Goal: Task Accomplishment & Management: Manage account settings

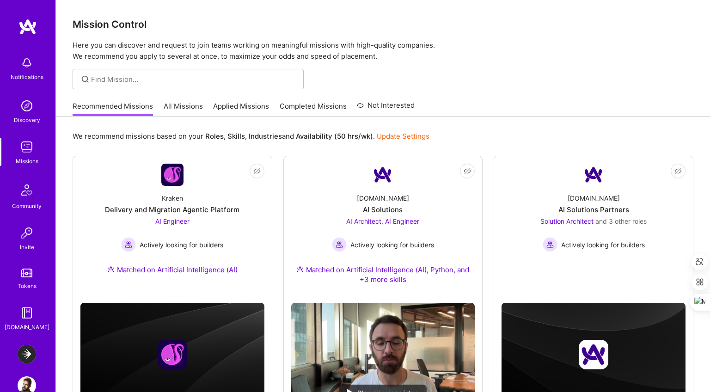
click at [30, 351] on img at bounding box center [27, 354] width 18 height 18
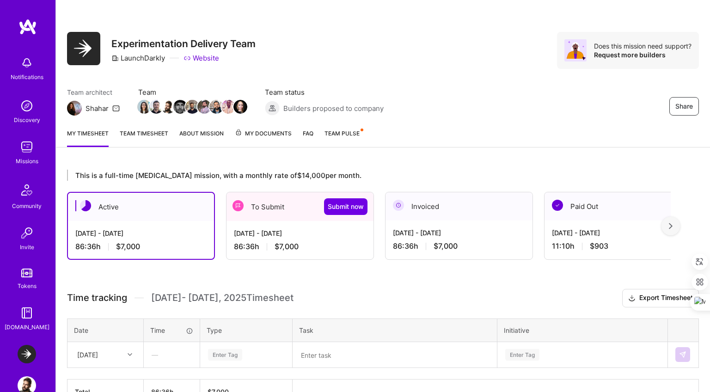
scroll to position [58, 0]
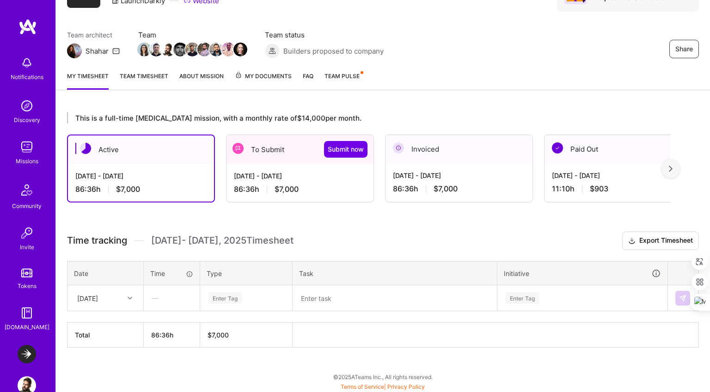
click at [296, 168] on div "[DATE] - [DATE] 86:36 h $7,000" at bounding box center [300, 183] width 147 height 38
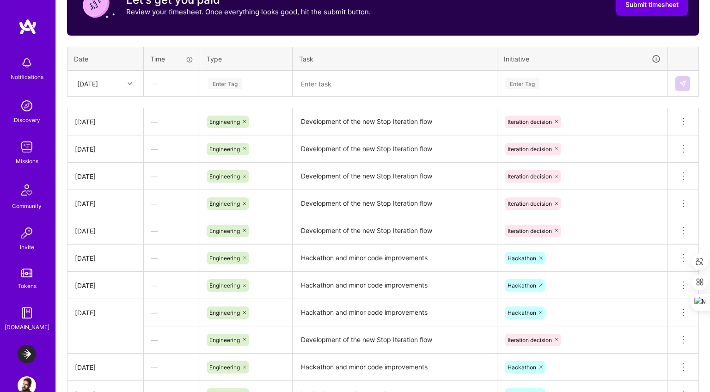
scroll to position [343, 0]
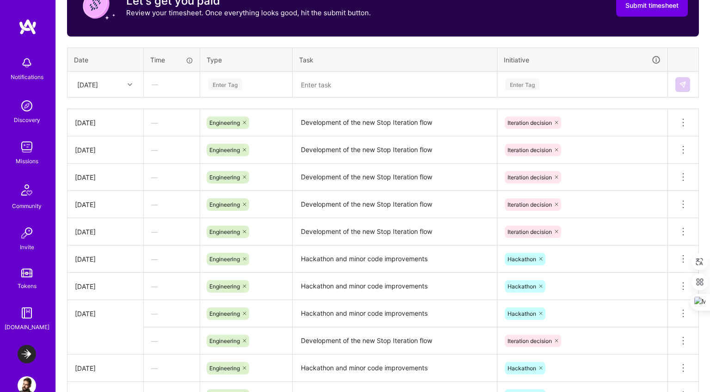
click at [474, 105] on div "Time tracking [DATE] - [DATE] Timesheet Export Timesheet Let's get you paid Rev…" at bounding box center [383, 204] width 632 height 515
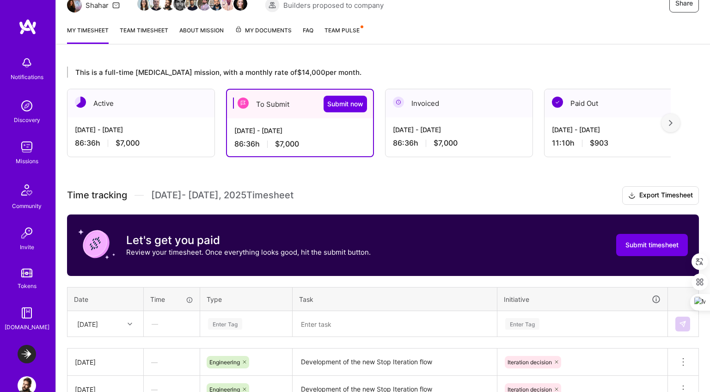
scroll to position [103, 0]
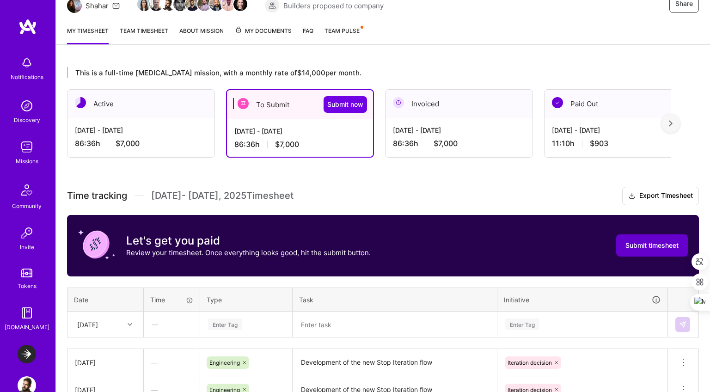
click at [642, 247] on span "Submit timesheet" at bounding box center [652, 245] width 53 height 9
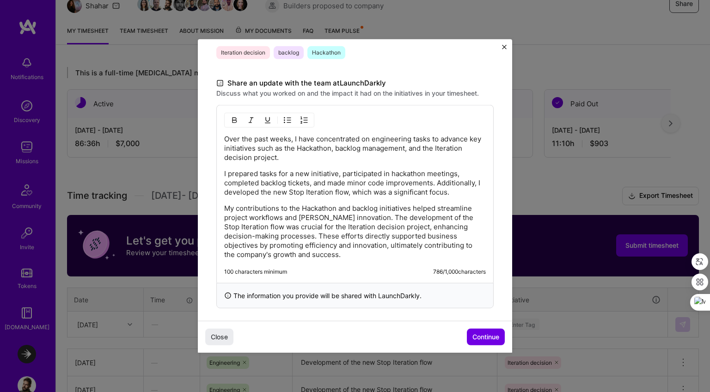
scroll to position [256, 0]
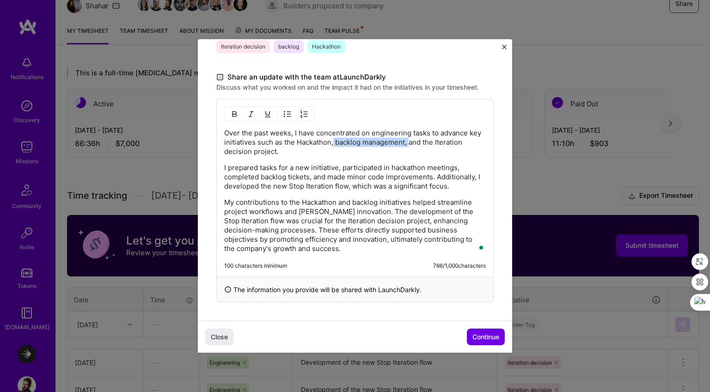
drag, startPoint x: 335, startPoint y: 141, endPoint x: 410, endPoint y: 142, distance: 75.4
click at [410, 142] on p "Over the past weeks, I have concentrated on engineering tasks to advance key in…" at bounding box center [355, 143] width 262 height 28
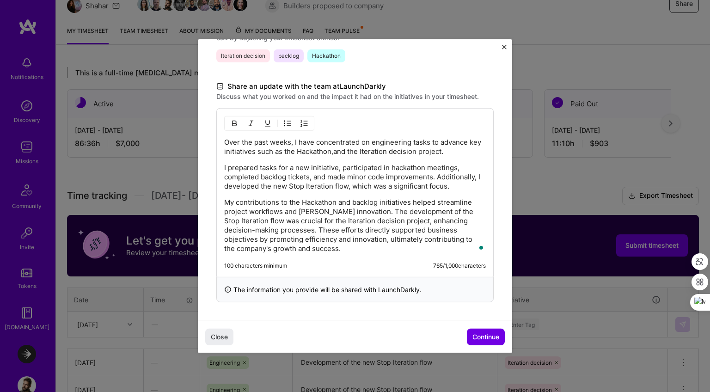
scroll to position [247, 0]
click at [328, 163] on p "I prepared tasks for a new initiative, participated in hackathon meetings, comp…" at bounding box center [355, 177] width 262 height 28
click at [465, 148] on p "Over the past weeks, I have concentrated on engineering tasks to advance key in…" at bounding box center [355, 147] width 262 height 18
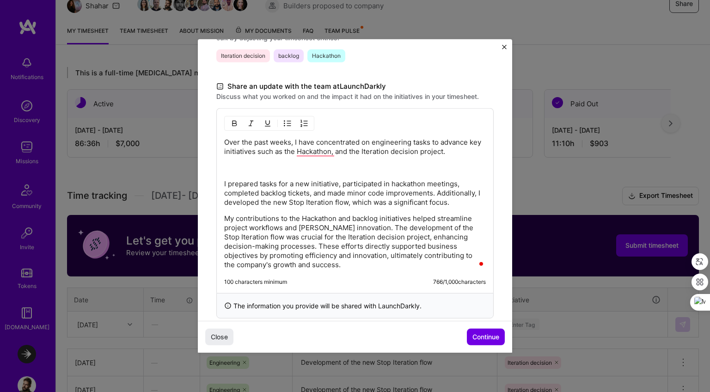
scroll to position [256, 0]
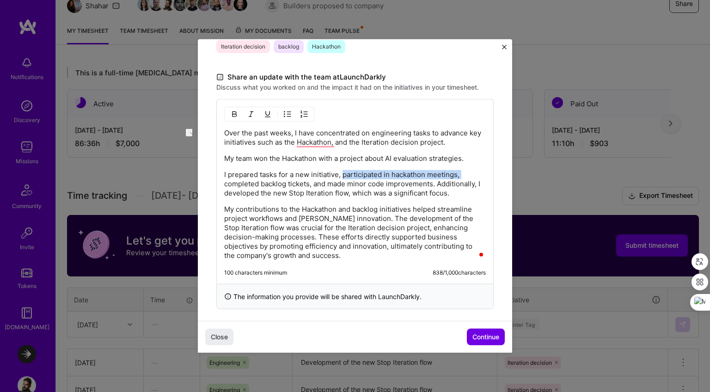
drag, startPoint x: 344, startPoint y: 175, endPoint x: 462, endPoint y: 173, distance: 118.9
click at [462, 173] on p "I prepared tasks for a new initiative, participated in hackathon meetings, comp…" at bounding box center [355, 184] width 262 height 28
click at [418, 165] on div "Over the past weeks, I have concentrated on engineering tasks to advance key in…" at bounding box center [355, 195] width 262 height 132
click at [437, 184] on p "I prepared tasks for a new initiative, participated in hackathon meetings, comp…" at bounding box center [355, 184] width 262 height 28
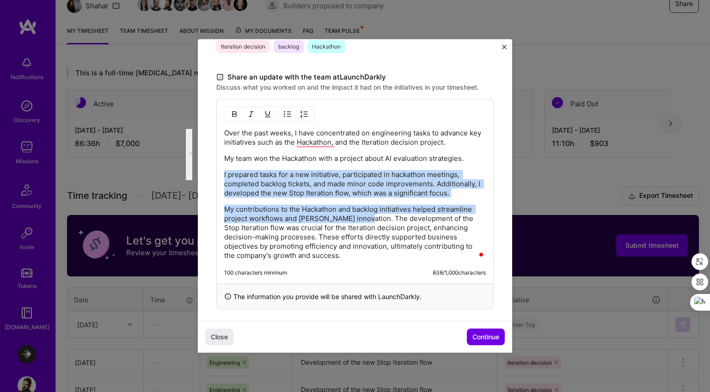
drag, startPoint x: 359, startPoint y: 217, endPoint x: 217, endPoint y: 172, distance: 149.3
click at [217, 172] on div "Over the past weeks, I have concentrated on engineering tasks to advance key in…" at bounding box center [354, 191] width 277 height 185
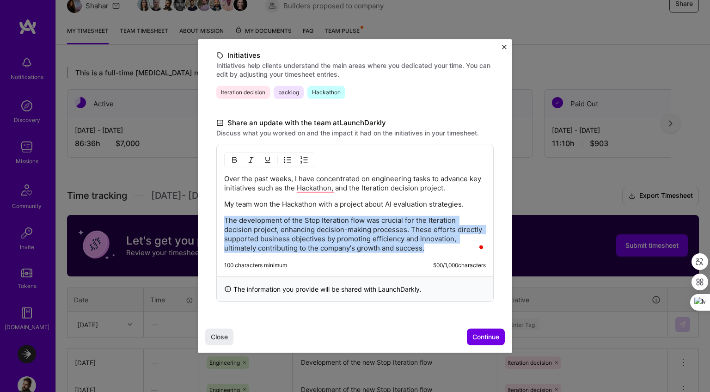
scroll to position [210, 0]
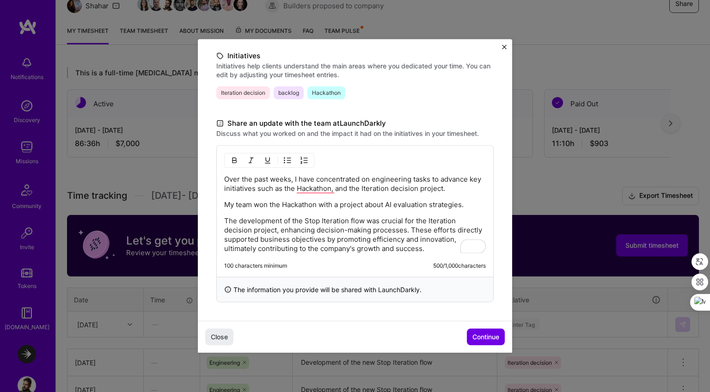
click at [362, 187] on p "Over the past weeks, I have concentrated on engineering tasks to advance key in…" at bounding box center [355, 184] width 262 height 18
drag, startPoint x: 304, startPoint y: 223, endPoint x: 363, endPoint y: 222, distance: 58.7
click at [363, 222] on p "The development of the Stop Iteration flow was crucial for the Iteration decisi…" at bounding box center [355, 234] width 262 height 37
copy p "Stop Iteration flow"
drag, startPoint x: 362, startPoint y: 189, endPoint x: 444, endPoint y: 187, distance: 82.4
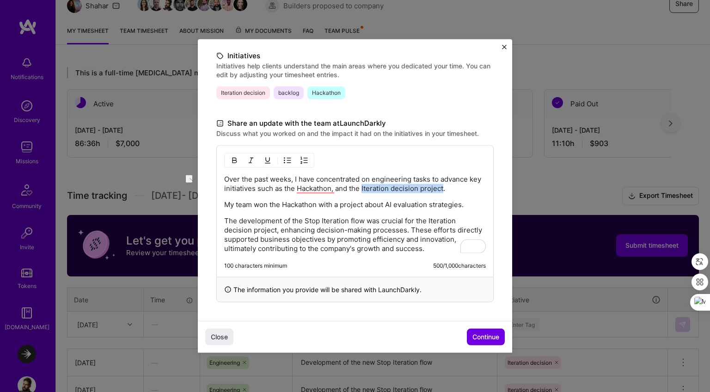
click at [444, 187] on p "Over the past weeks, I have concentrated on engineering tasks to advance key in…" at bounding box center [355, 184] width 262 height 18
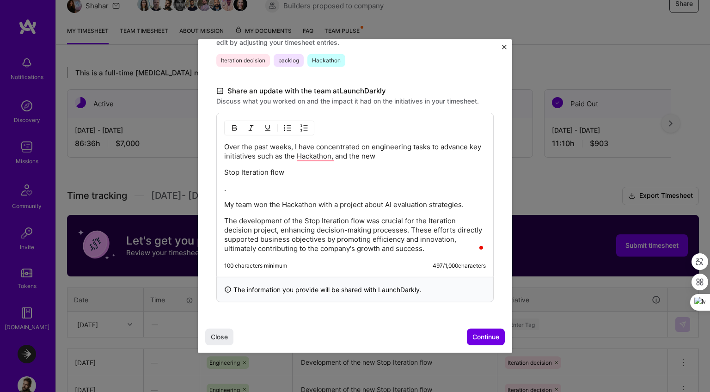
click at [444, 187] on p "." at bounding box center [355, 188] width 262 height 9
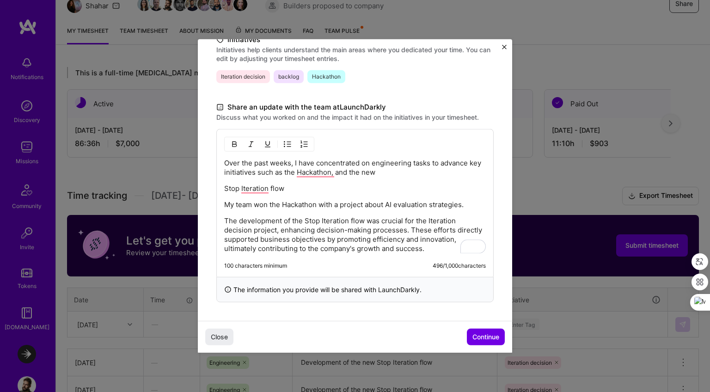
scroll to position [210, 0]
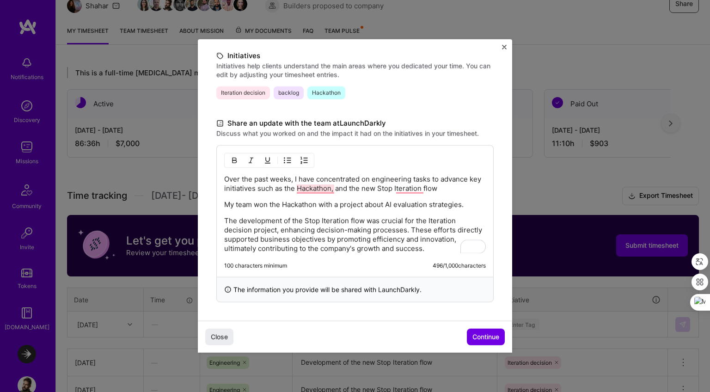
click at [425, 166] on div "Over the past weeks, I have concentrated on engineering tasks to advance key in…" at bounding box center [354, 211] width 277 height 132
click at [441, 222] on p "The development of the Stop Iteration flow was crucial for the Iteration decisi…" at bounding box center [355, 234] width 262 height 37
click at [238, 233] on p "The development of the Stop Iteration flow was crucial for the Experiment decis…" at bounding box center [355, 234] width 262 height 37
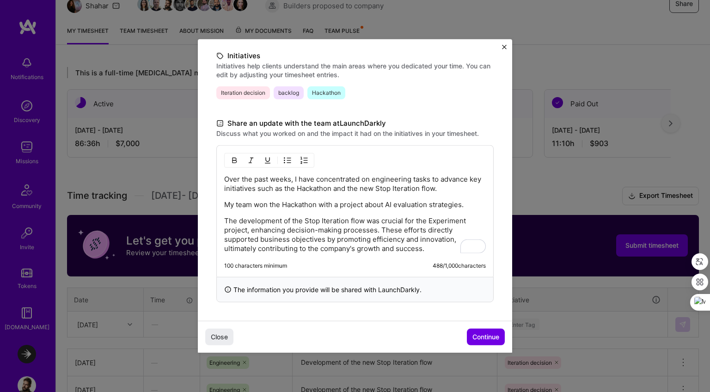
click at [468, 222] on p "The development of the Stop Iteration flow was crucial for the Experiment proje…" at bounding box center [355, 234] width 262 height 37
click at [411, 250] on p "The development of the Stop Iteration flow was crucial for the Experimentation …" at bounding box center [355, 234] width 262 height 37
click at [490, 339] on span "Continue" at bounding box center [486, 337] width 27 height 9
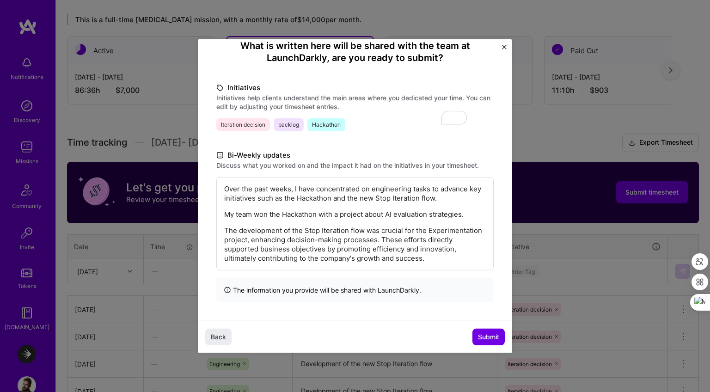
scroll to position [175, 0]
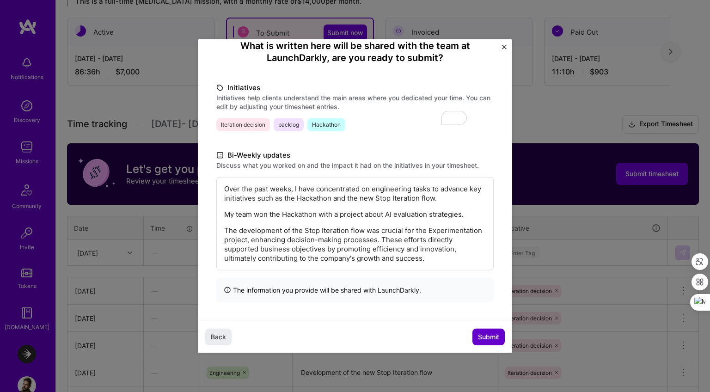
click at [489, 339] on span "Submit" at bounding box center [488, 337] width 21 height 9
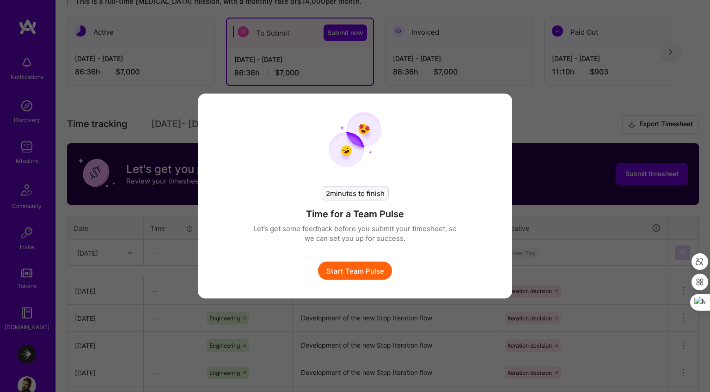
click at [376, 270] on button "Start Team Pulse" at bounding box center [355, 271] width 74 height 18
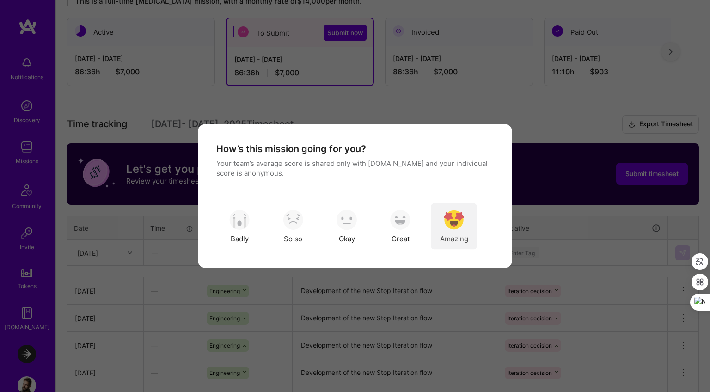
click at [449, 217] on img "modal" at bounding box center [454, 220] width 20 height 20
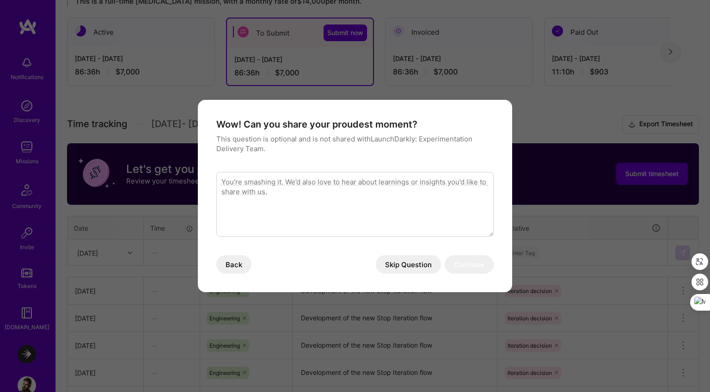
click at [449, 217] on textarea "modal" at bounding box center [354, 204] width 277 height 65
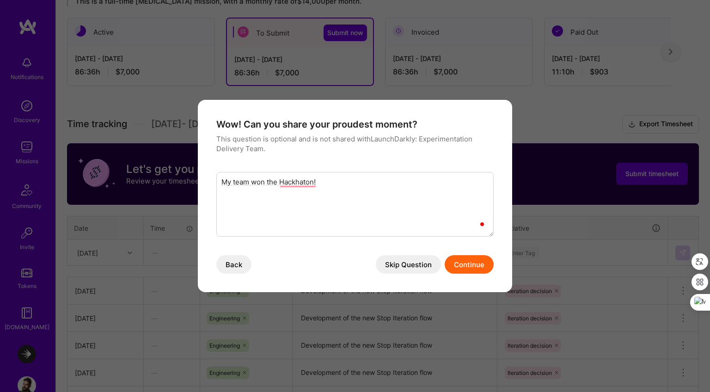
click at [403, 208] on textarea "My team won the Hackhaton!" at bounding box center [354, 204] width 277 height 65
click at [345, 195] on textarea "My team won the Hackathon!" at bounding box center [354, 204] width 277 height 65
type textarea "My team won the Hackathon!"
click at [470, 264] on button "Continue" at bounding box center [469, 264] width 49 height 18
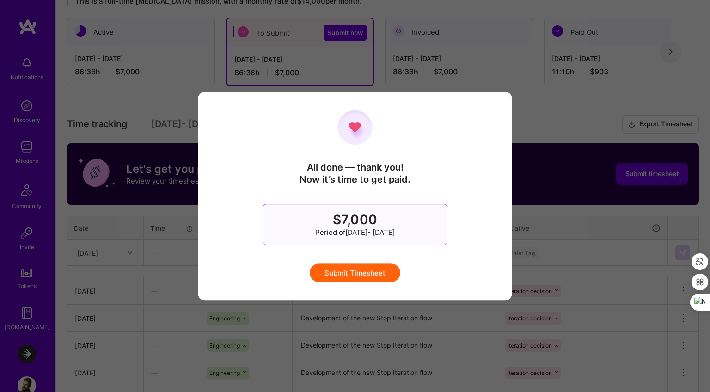
click at [378, 274] on button "Submit Timesheet" at bounding box center [355, 273] width 91 height 18
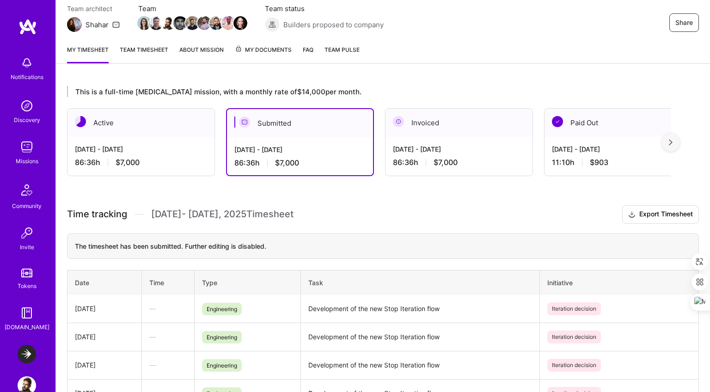
scroll to position [43, 0]
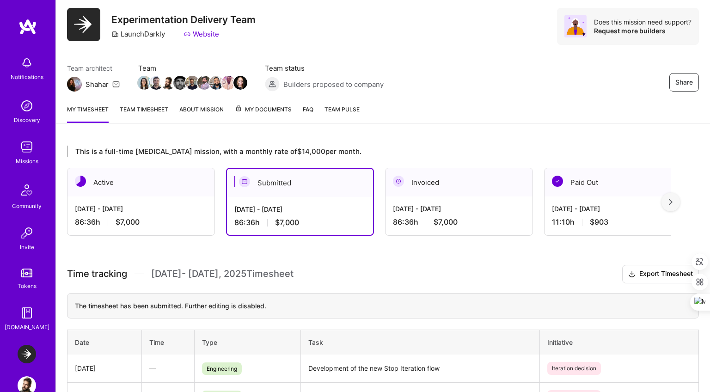
scroll to position [18, 0]
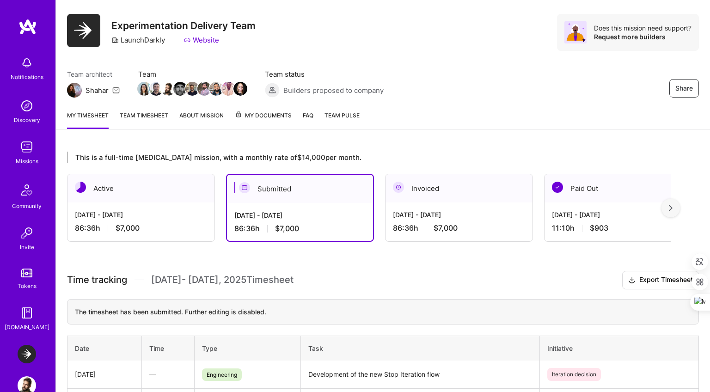
click at [407, 220] on div "[DATE] - [DATE] 86:36 h $7,000" at bounding box center [459, 222] width 147 height 38
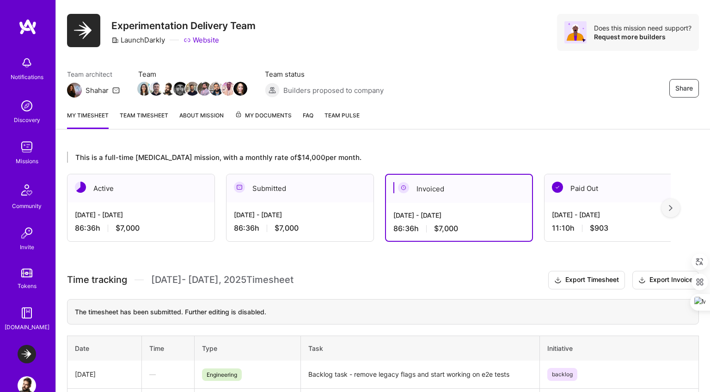
click at [175, 200] on div "Active" at bounding box center [141, 188] width 147 height 28
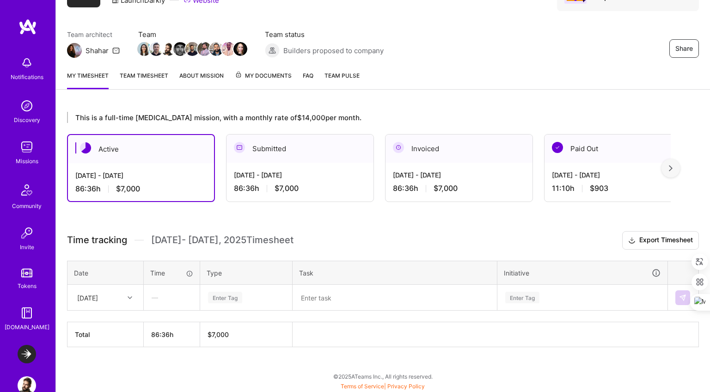
scroll to position [0, 0]
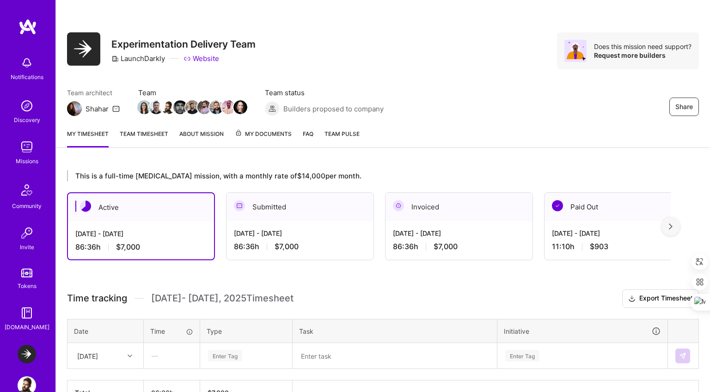
click at [186, 215] on div "Active" at bounding box center [141, 207] width 146 height 28
click at [161, 134] on link "Team timesheet" at bounding box center [144, 138] width 49 height 18
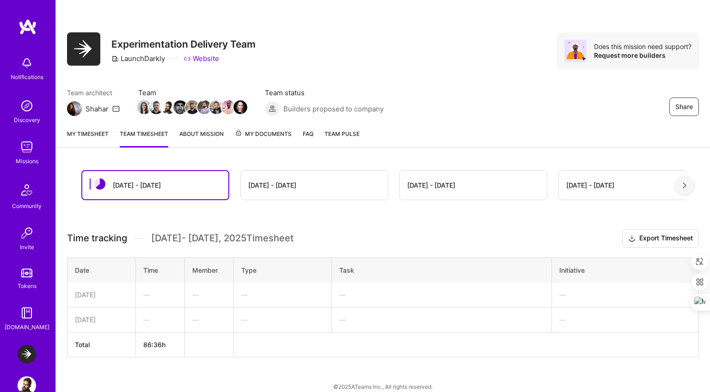
click at [203, 139] on link "About Mission" at bounding box center [201, 138] width 44 height 18
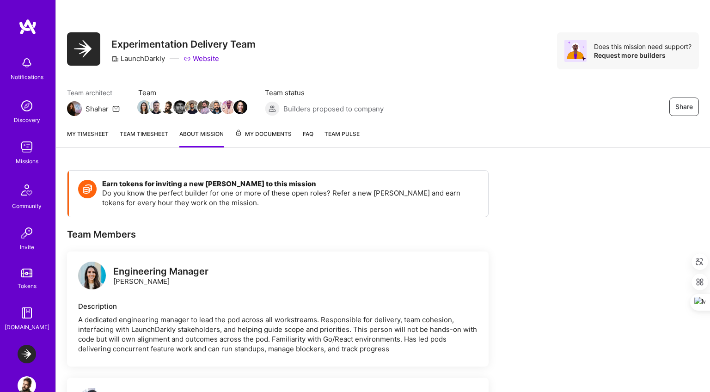
click at [258, 137] on span "My Documents" at bounding box center [263, 134] width 57 height 10
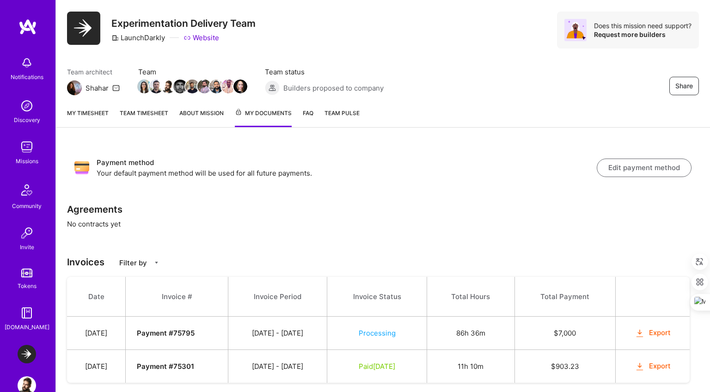
scroll to position [43, 0]
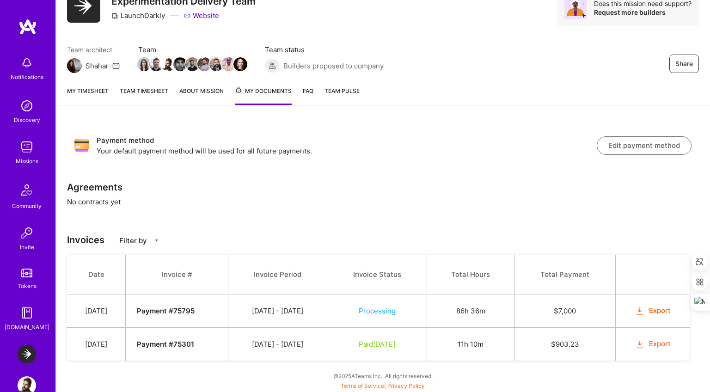
click at [308, 91] on link "FAQ" at bounding box center [308, 95] width 11 height 19
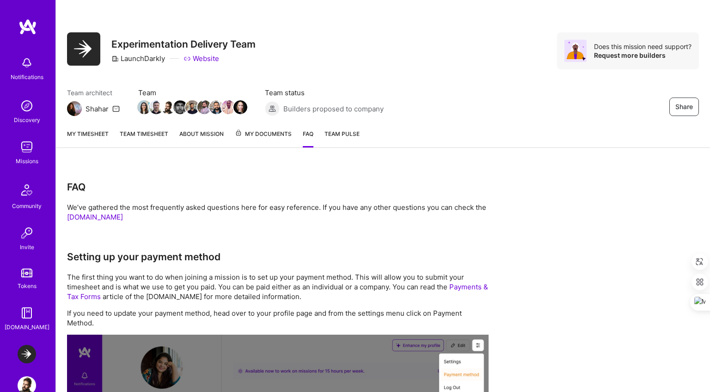
click at [333, 129] on div "My timesheet Team timesheet About Mission My Documents FAQ Team Pulse" at bounding box center [383, 135] width 654 height 26
click at [255, 117] on div "Share Experimentation Delivery Team LaunchDarkly Website Does this mission need…" at bounding box center [383, 61] width 654 height 122
click at [255, 132] on span "My Documents" at bounding box center [263, 134] width 57 height 10
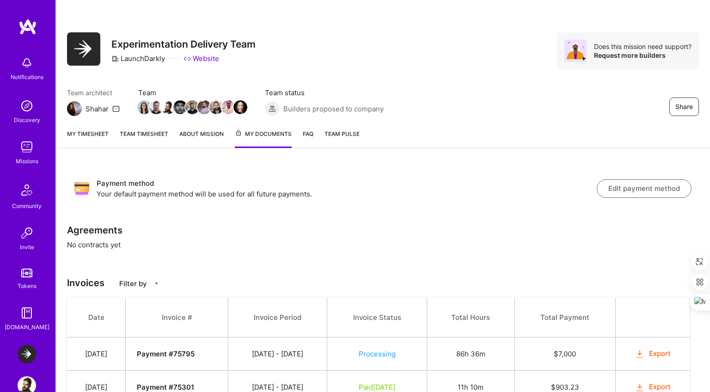
scroll to position [43, 0]
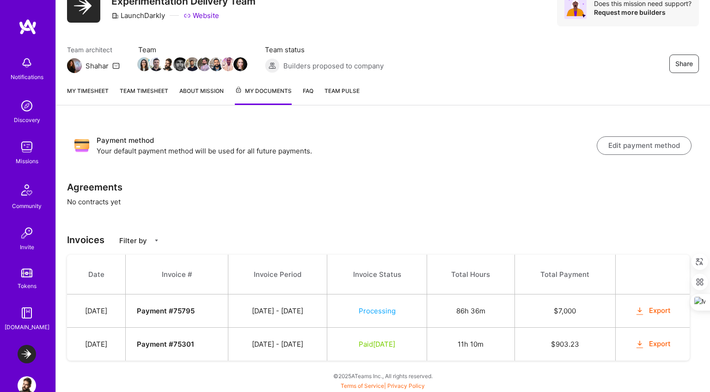
click at [660, 308] on button "Export" at bounding box center [653, 311] width 36 height 11
drag, startPoint x: 552, startPoint y: 345, endPoint x: 595, endPoint y: 345, distance: 42.6
click at [595, 345] on td "$ 903.23" at bounding box center [565, 344] width 101 height 33
copy td "$ 903.23"
drag, startPoint x: 555, startPoint y: 311, endPoint x: 566, endPoint y: 311, distance: 10.6
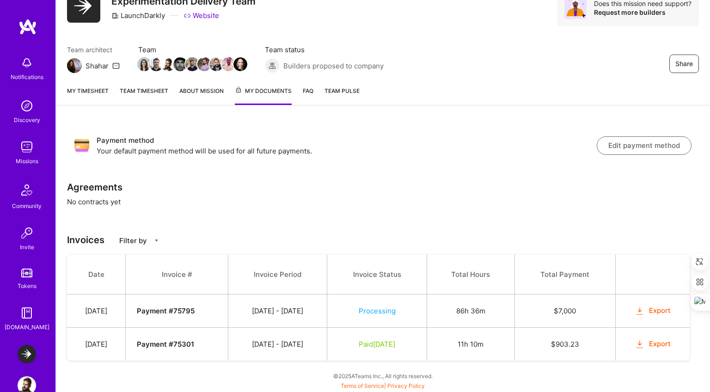
click at [567, 311] on td "$ 7,000" at bounding box center [565, 311] width 101 height 33
click at [566, 311] on td "$ 7,000" at bounding box center [565, 311] width 101 height 33
drag, startPoint x: 566, startPoint y: 311, endPoint x: 592, endPoint y: 311, distance: 26.8
click at [592, 311] on td "$ 7,000" at bounding box center [565, 311] width 101 height 33
copy td "7,000"
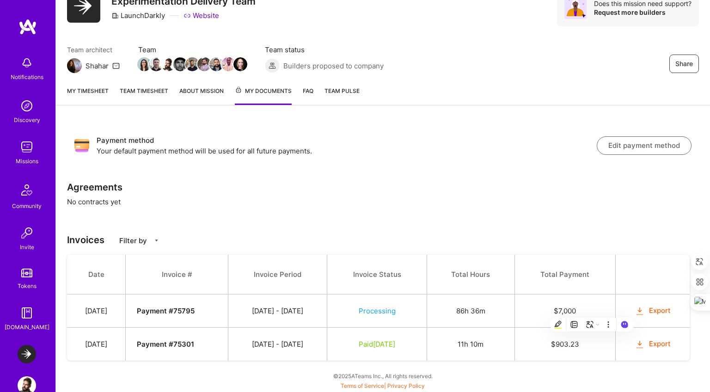
click at [547, 140] on h3 "Payment method" at bounding box center [347, 140] width 500 height 11
